Goal: Information Seeking & Learning: Find specific page/section

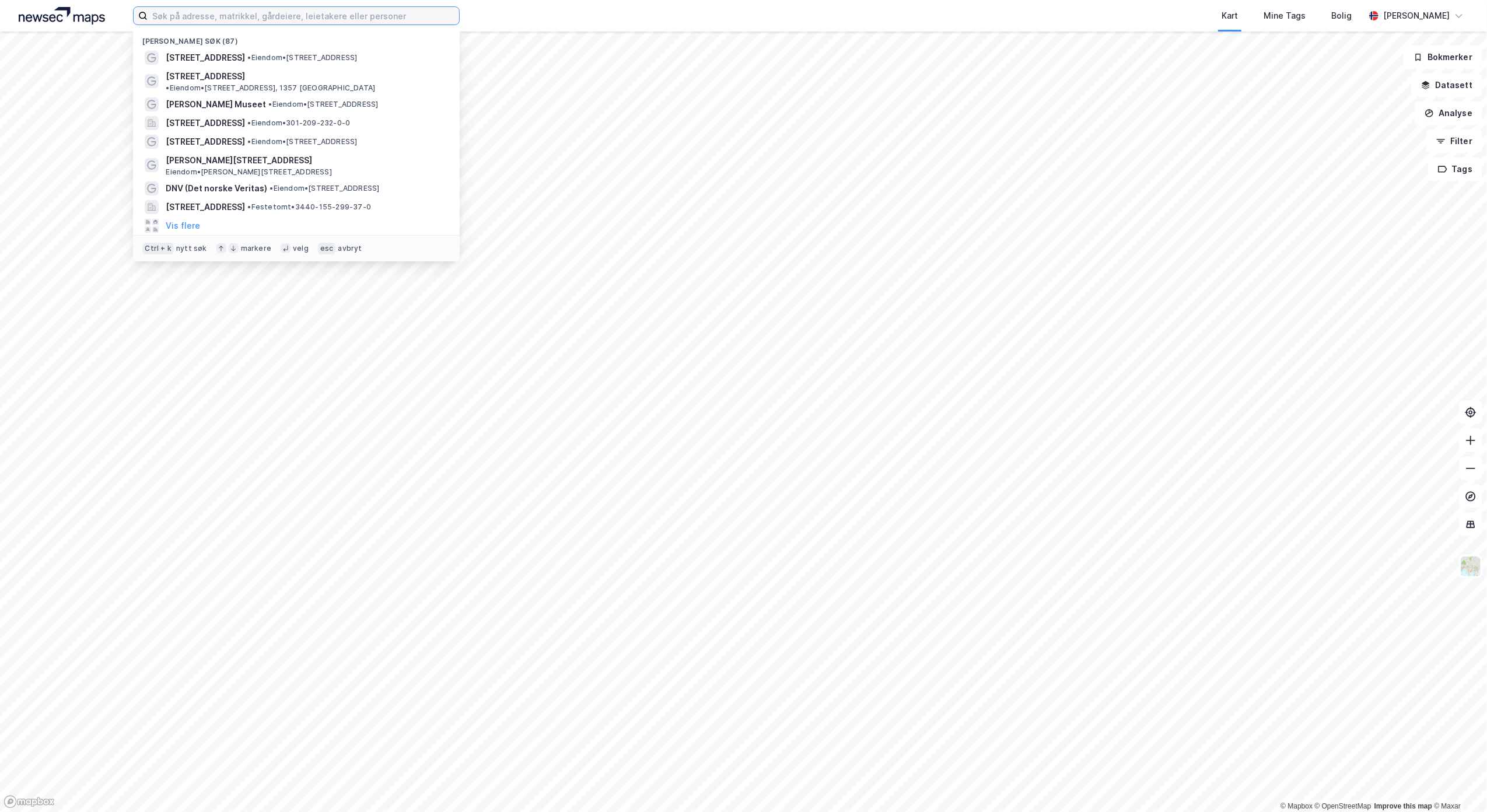
click at [341, 13] on input at bounding box center [303, 15] width 311 height 17
paste input "[PERSON_NAME] veg 7"
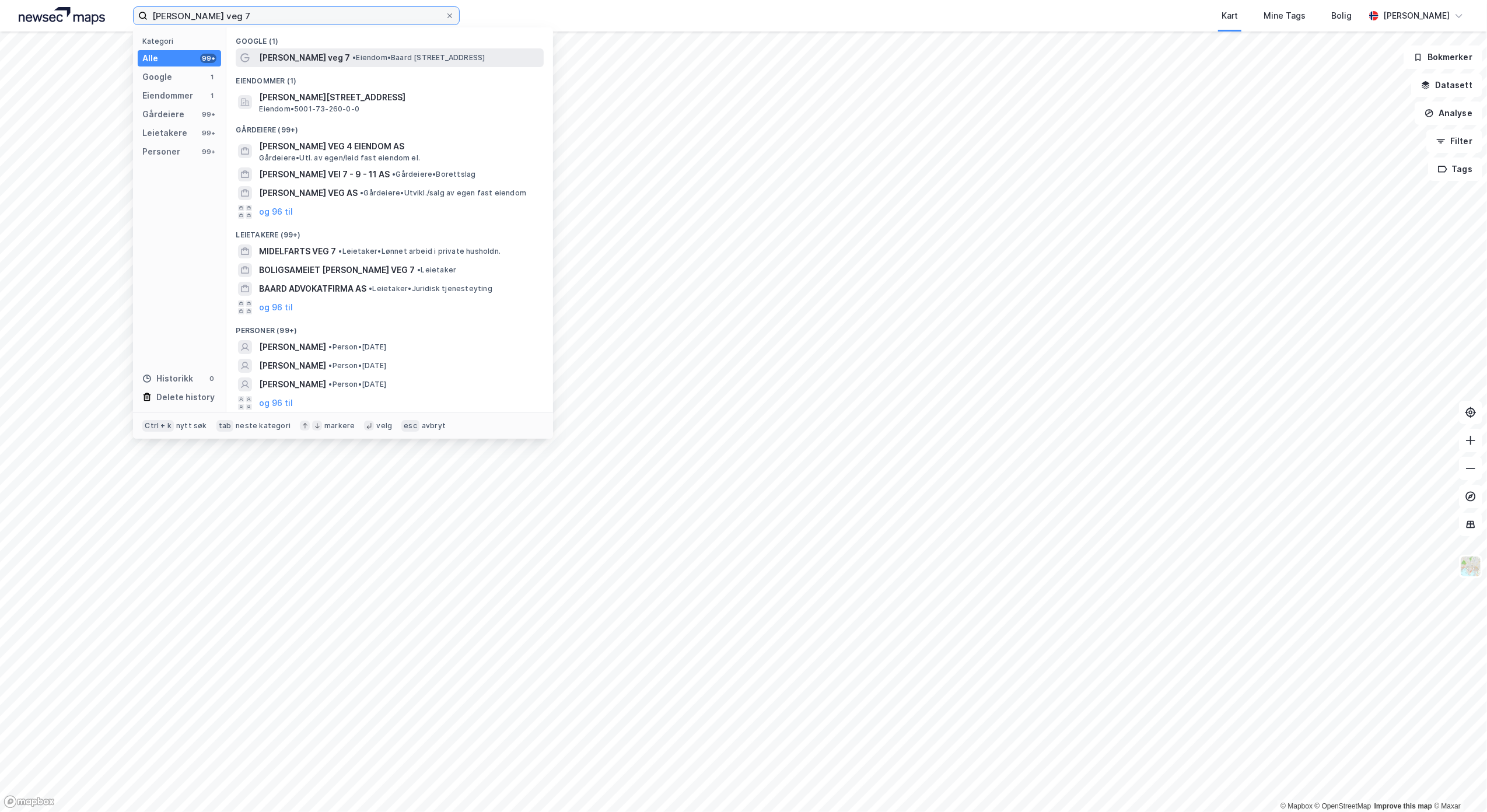
type input "[PERSON_NAME] veg 7"
click at [353, 58] on span "•" at bounding box center [354, 58] width 4 height 9
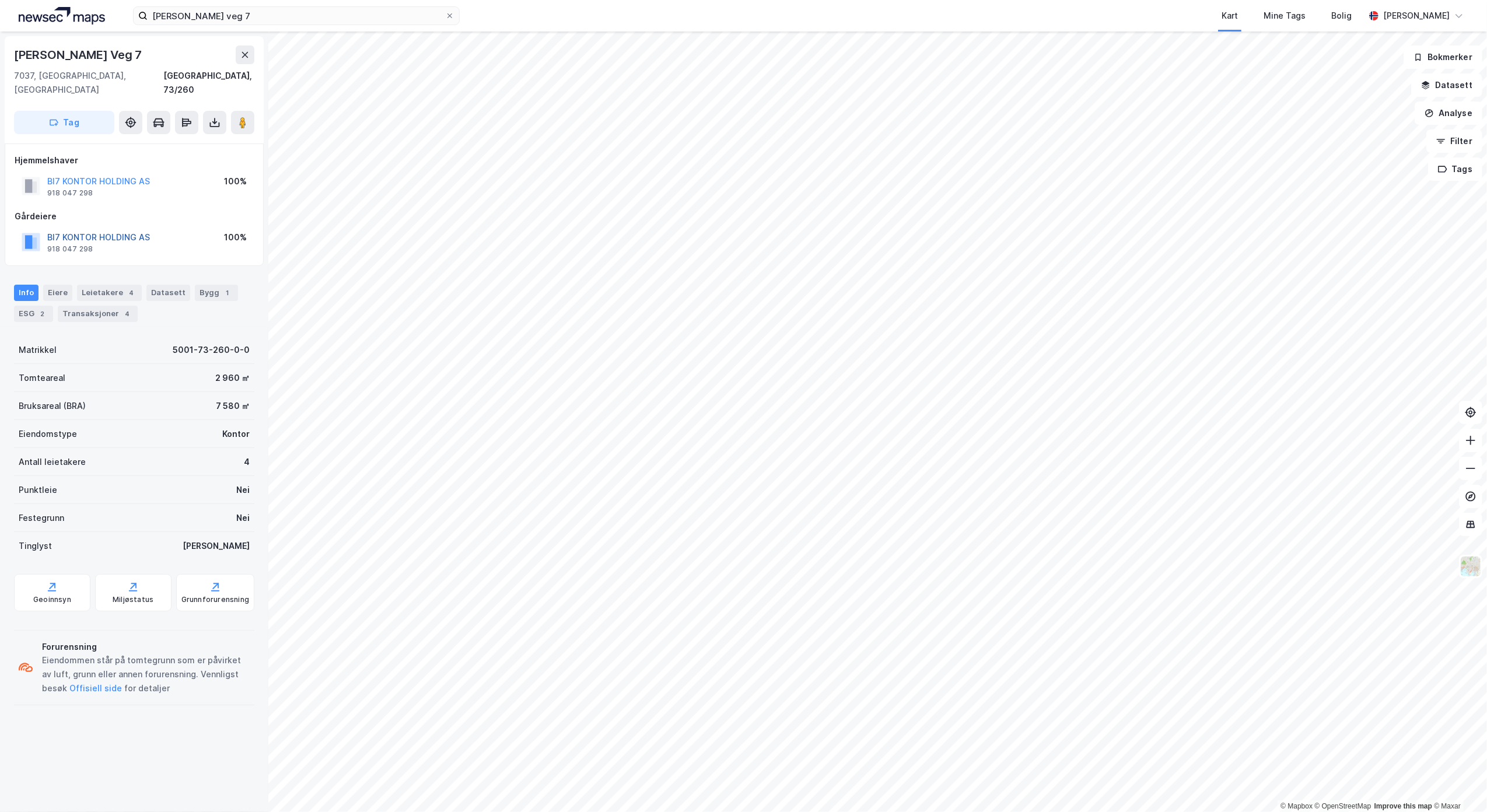
click at [0, 0] on button "BI7 KONTOR HOLDING AS" at bounding box center [0, 0] width 0 height 0
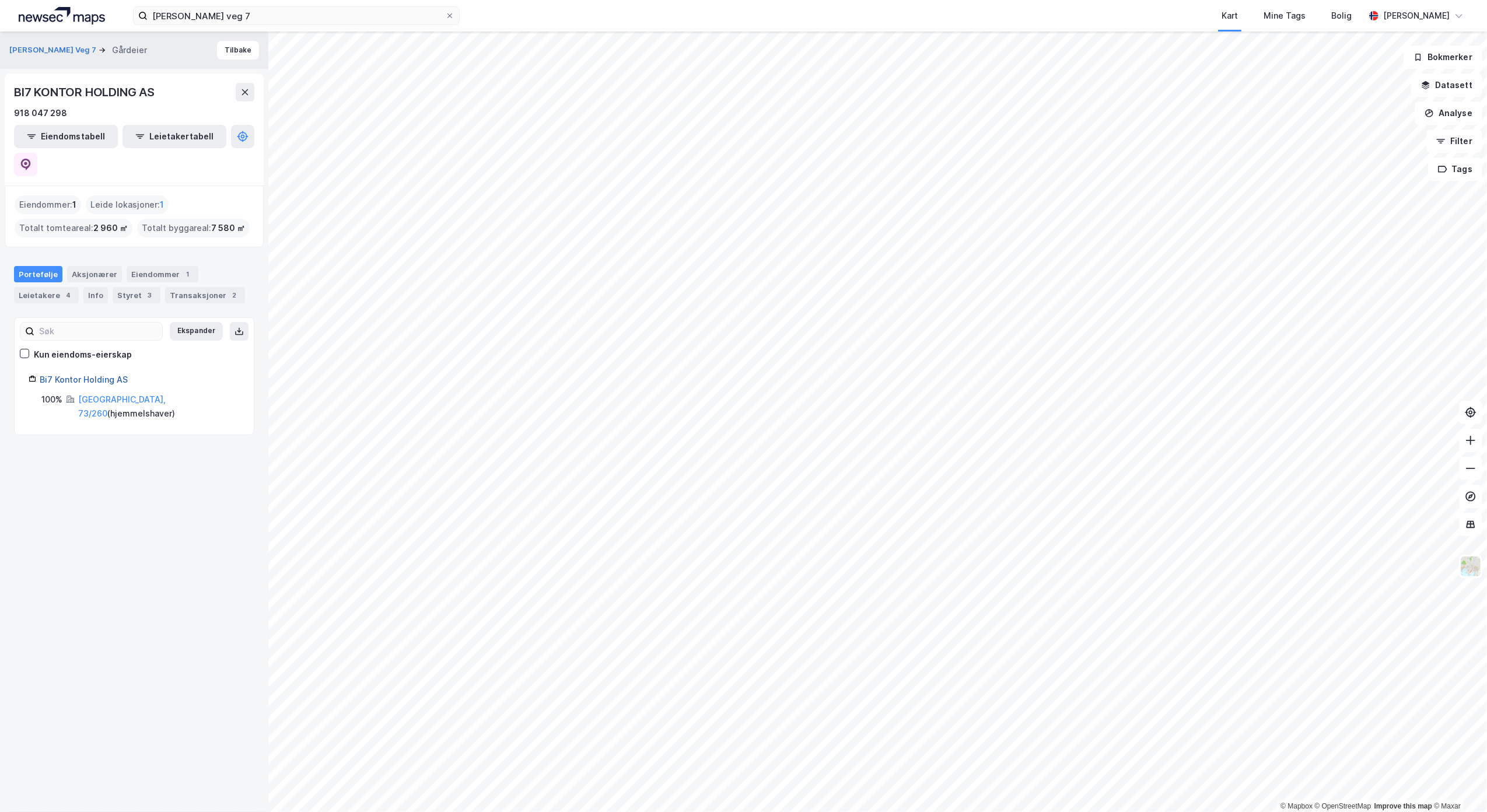
click at [87, 374] on link "Bi7 Kontor Holding AS" at bounding box center [84, 379] width 88 height 10
click at [106, 374] on link "Bi7 Kontor Holding AS" at bounding box center [84, 379] width 88 height 10
click at [127, 394] on link "[GEOGRAPHIC_DATA], 73/260" at bounding box center [121, 406] width 87 height 24
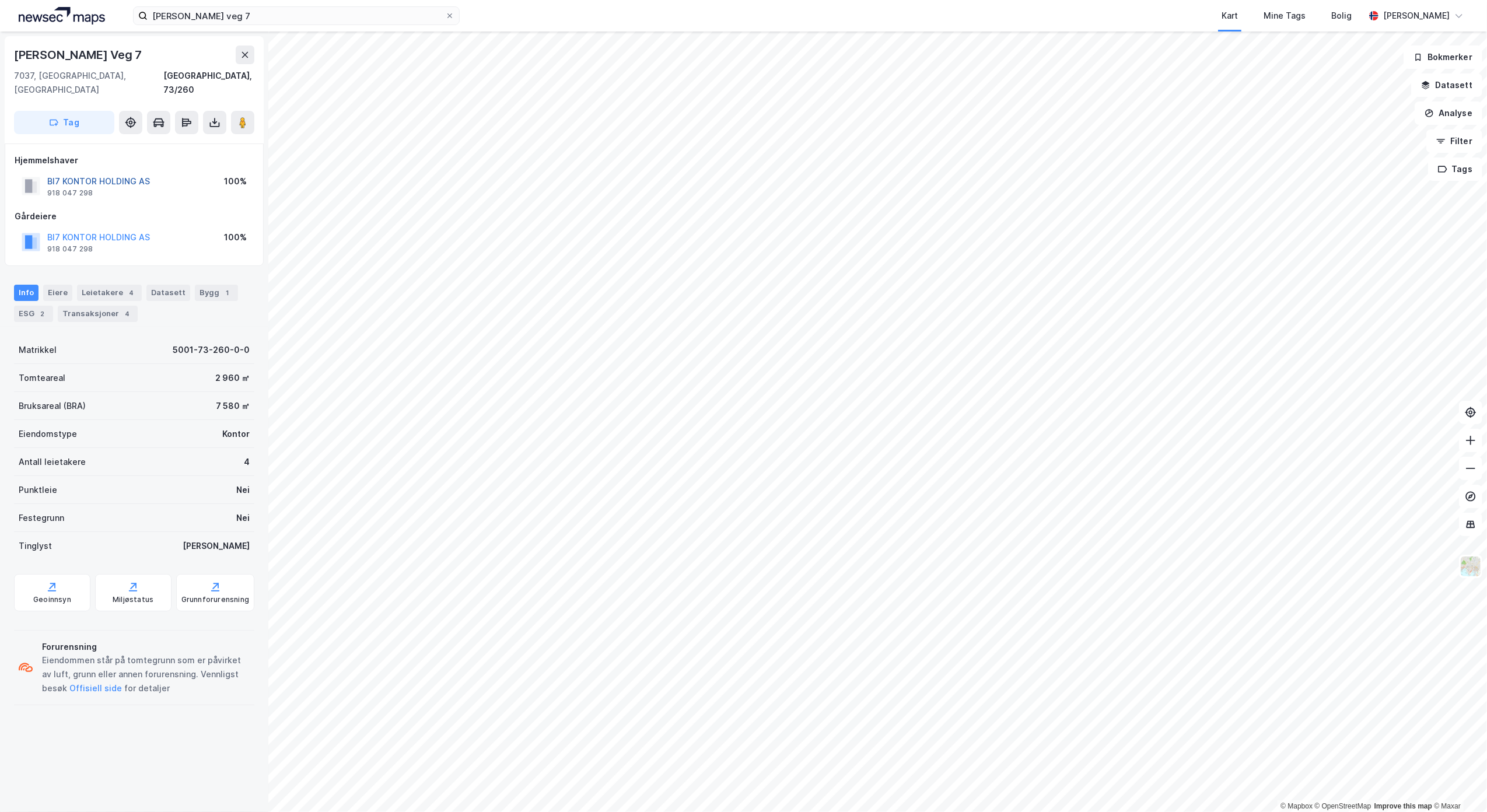
click at [0, 0] on button "BI7 KONTOR HOLDING AS" at bounding box center [0, 0] width 0 height 0
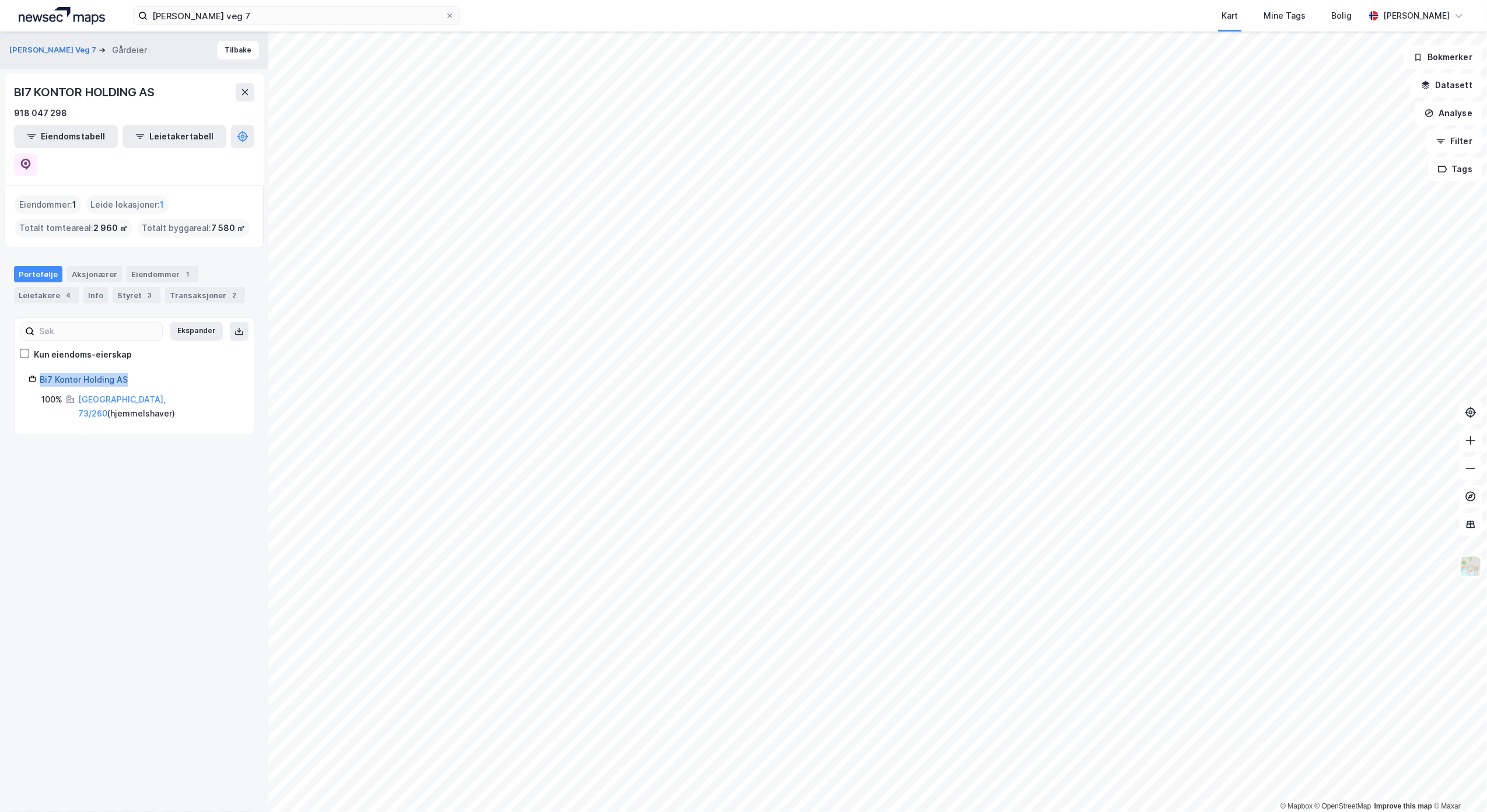
drag, startPoint x: 144, startPoint y: 348, endPoint x: 42, endPoint y: 356, distance: 102.3
click at [42, 372] on div "Bi7 Kontor Holding AS" at bounding box center [139, 379] width 200 height 14
drag, startPoint x: 42, startPoint y: 356, endPoint x: 61, endPoint y: 348, distance: 20.6
click at [61, 374] on link "Bi7 Kontor Holding AS" at bounding box center [84, 379] width 88 height 10
click at [125, 374] on link "Bi7 Kontor Holding AS" at bounding box center [84, 379] width 88 height 10
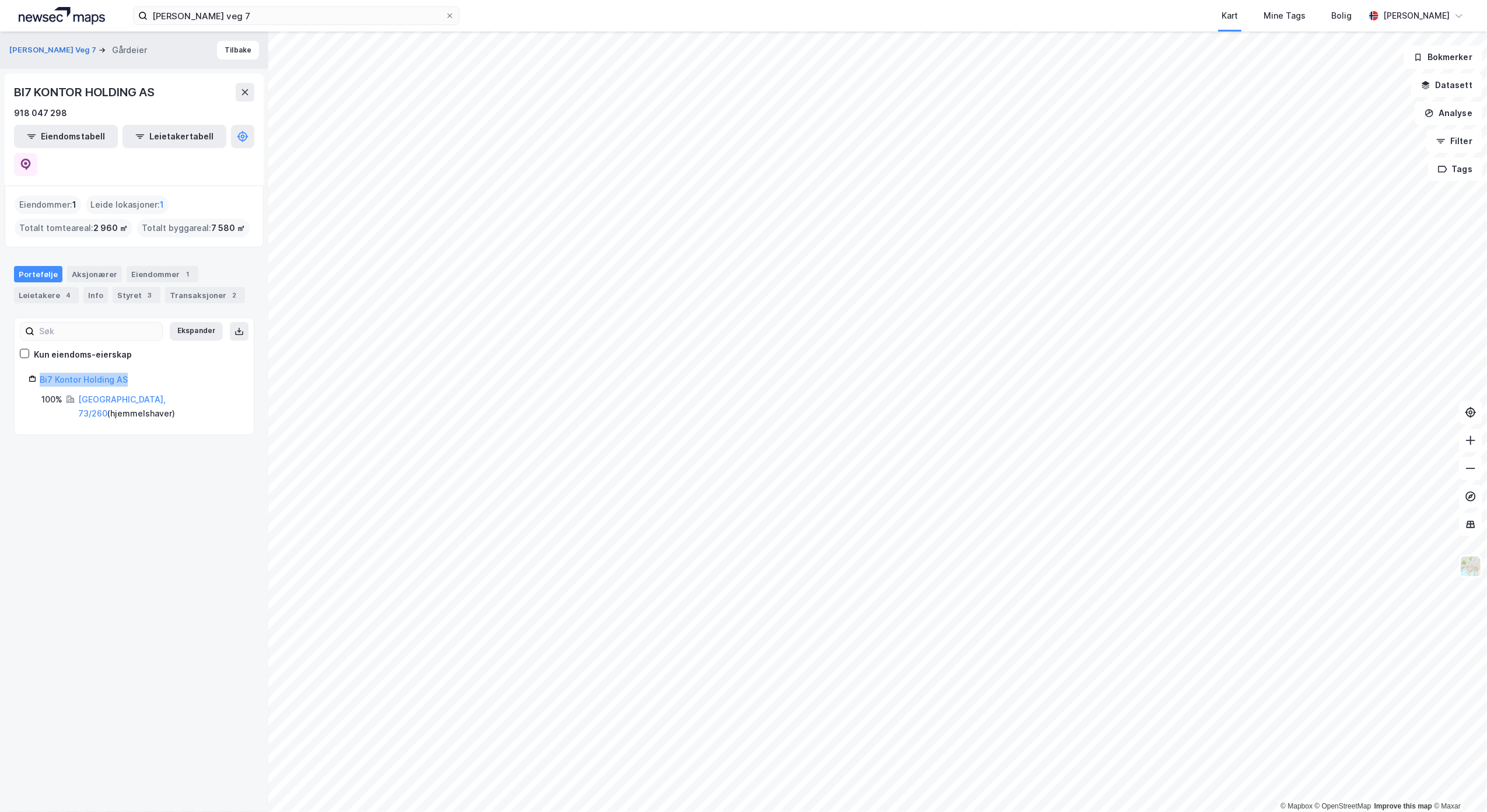
click at [134, 372] on div "Bi7 Kontor Holding AS" at bounding box center [139, 379] width 200 height 14
drag, startPoint x: 139, startPoint y: 352, endPoint x: 39, endPoint y: 353, distance: 100.0
click at [39, 372] on div "Bi7 Kontor Holding AS" at bounding box center [134, 379] width 211 height 14
copy link "Bi7 Kontor Holding AS"
